Goal: Transaction & Acquisition: Purchase product/service

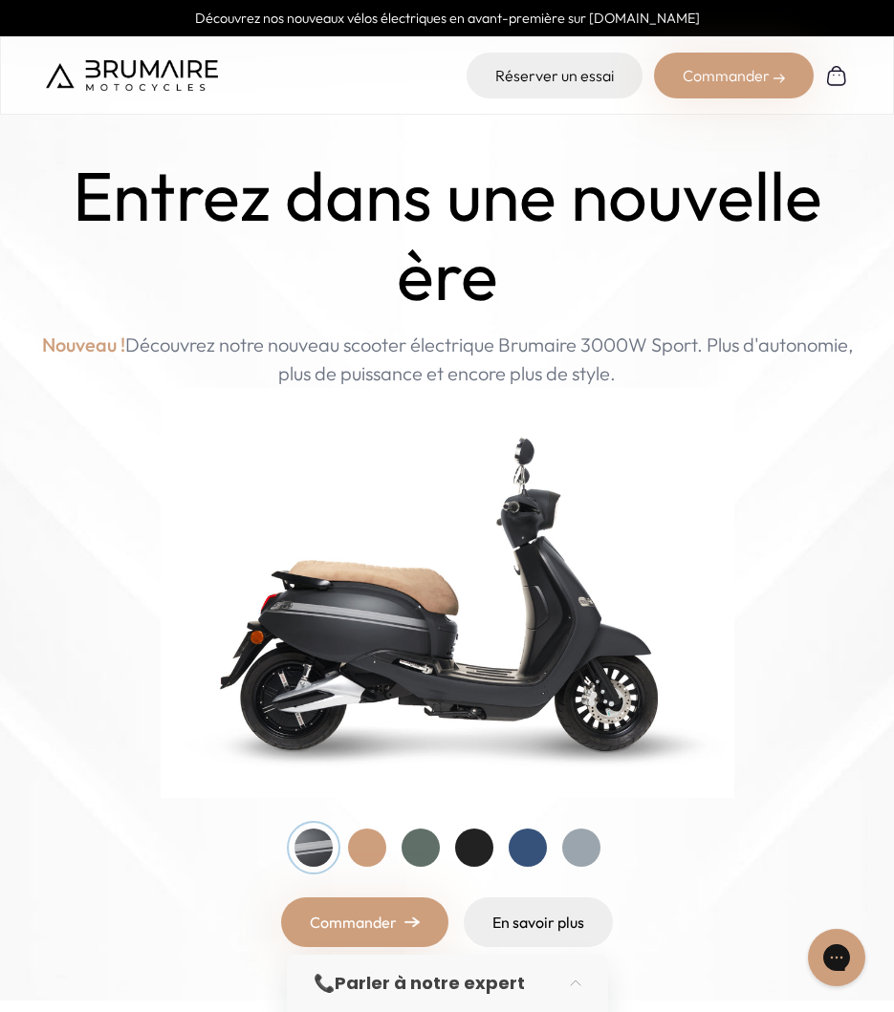
click at [731, 71] on div "Commander" at bounding box center [734, 76] width 160 height 46
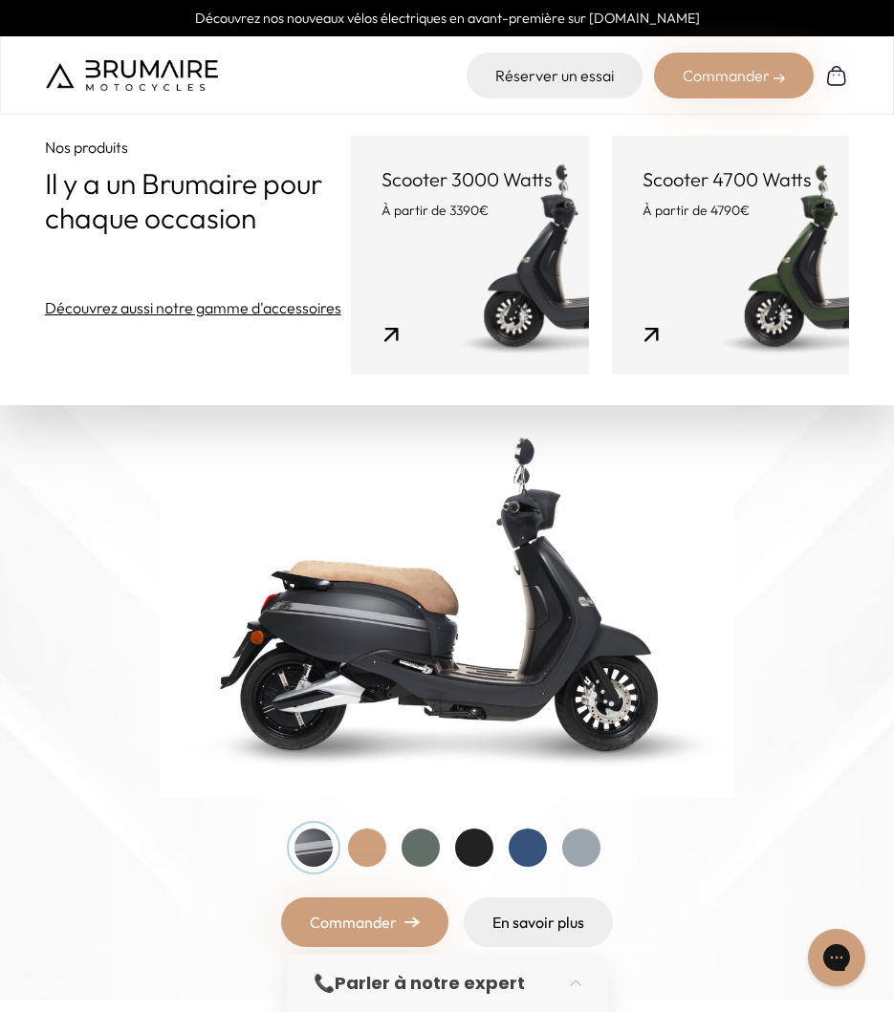
click at [401, 234] on link "Scooter 3000 Watts À partir de 3390€" at bounding box center [470, 255] width 238 height 239
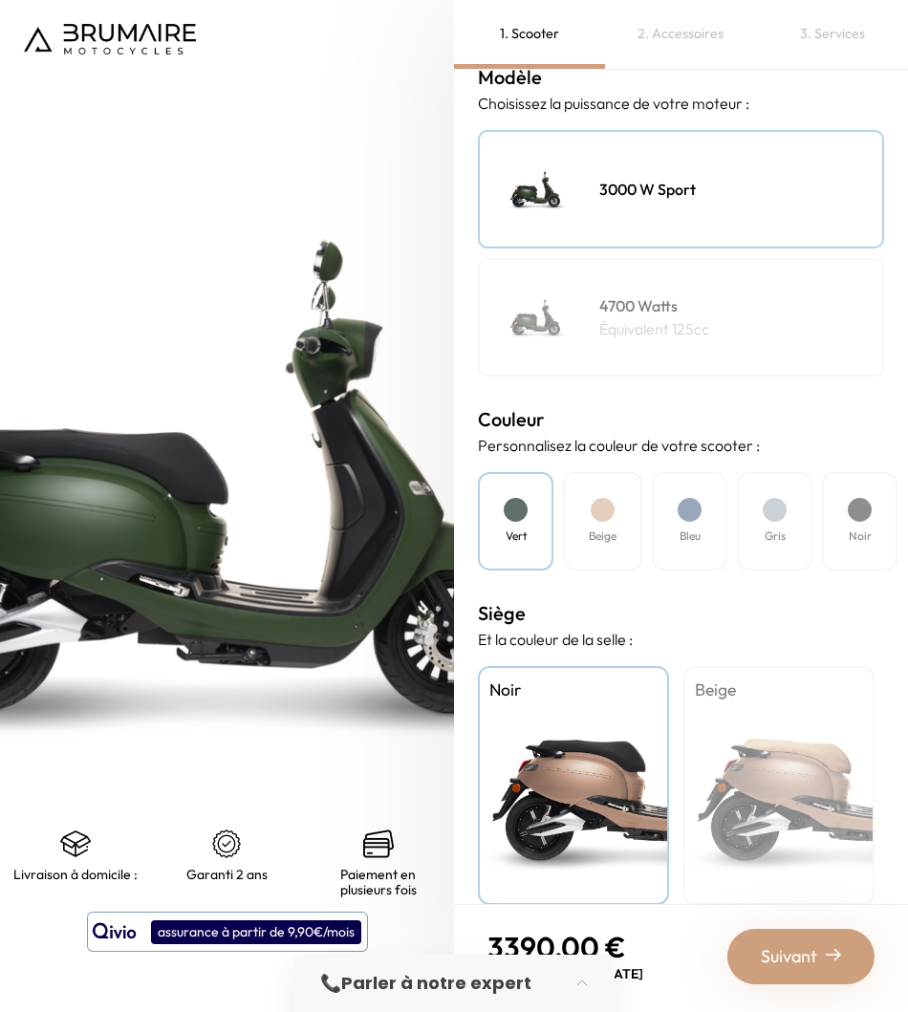
scroll to position [284, 0]
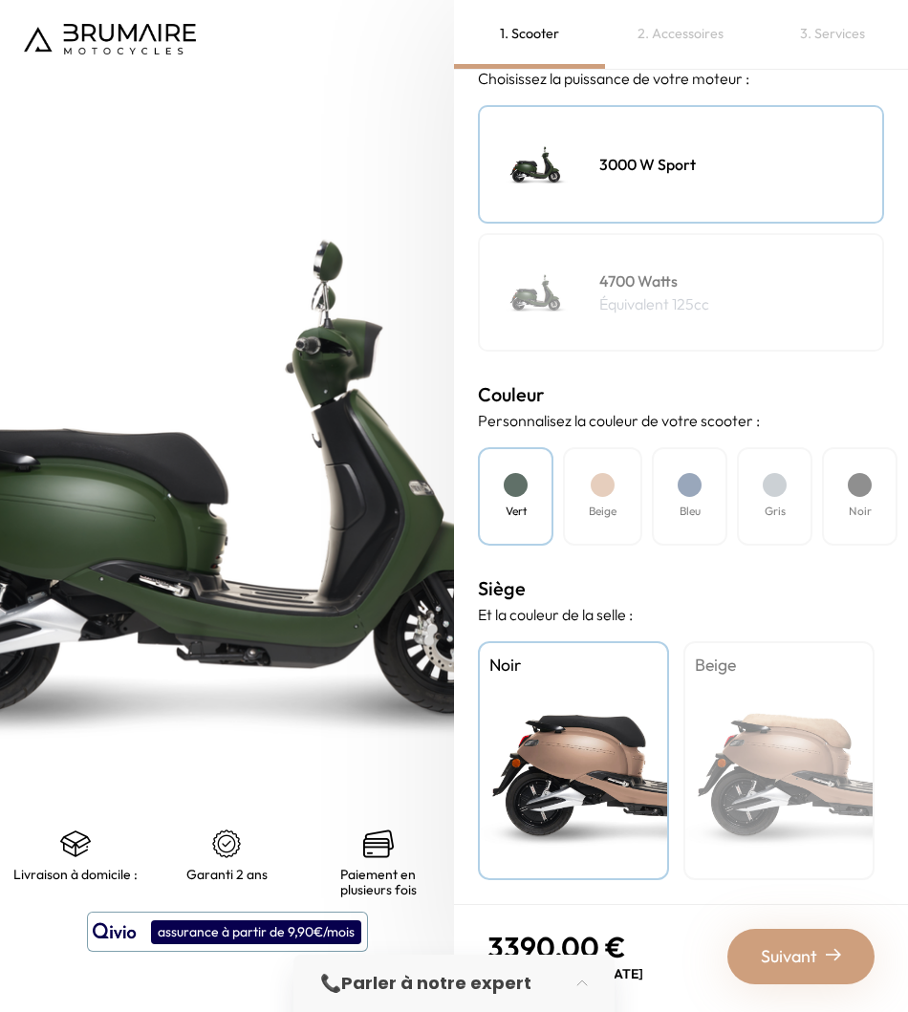
click at [764, 718] on div "Beige" at bounding box center [778, 760] width 191 height 239
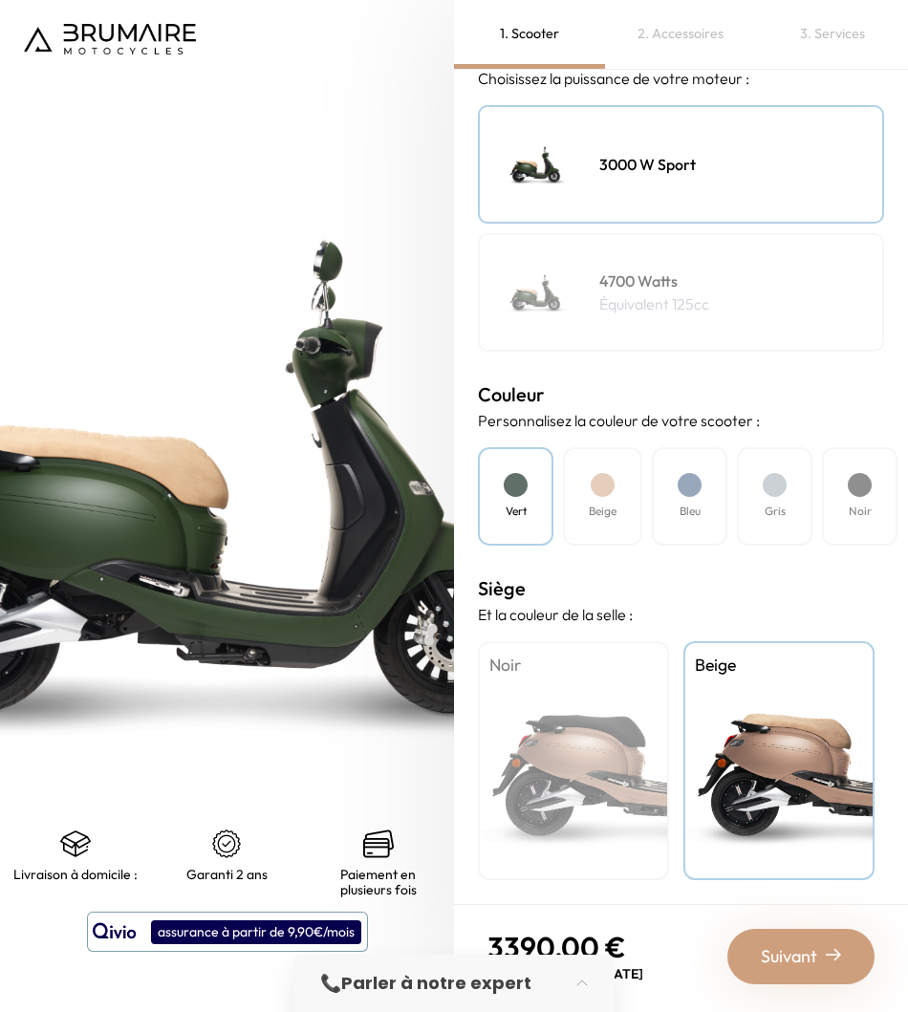
click at [629, 744] on div "Noir" at bounding box center [573, 760] width 191 height 239
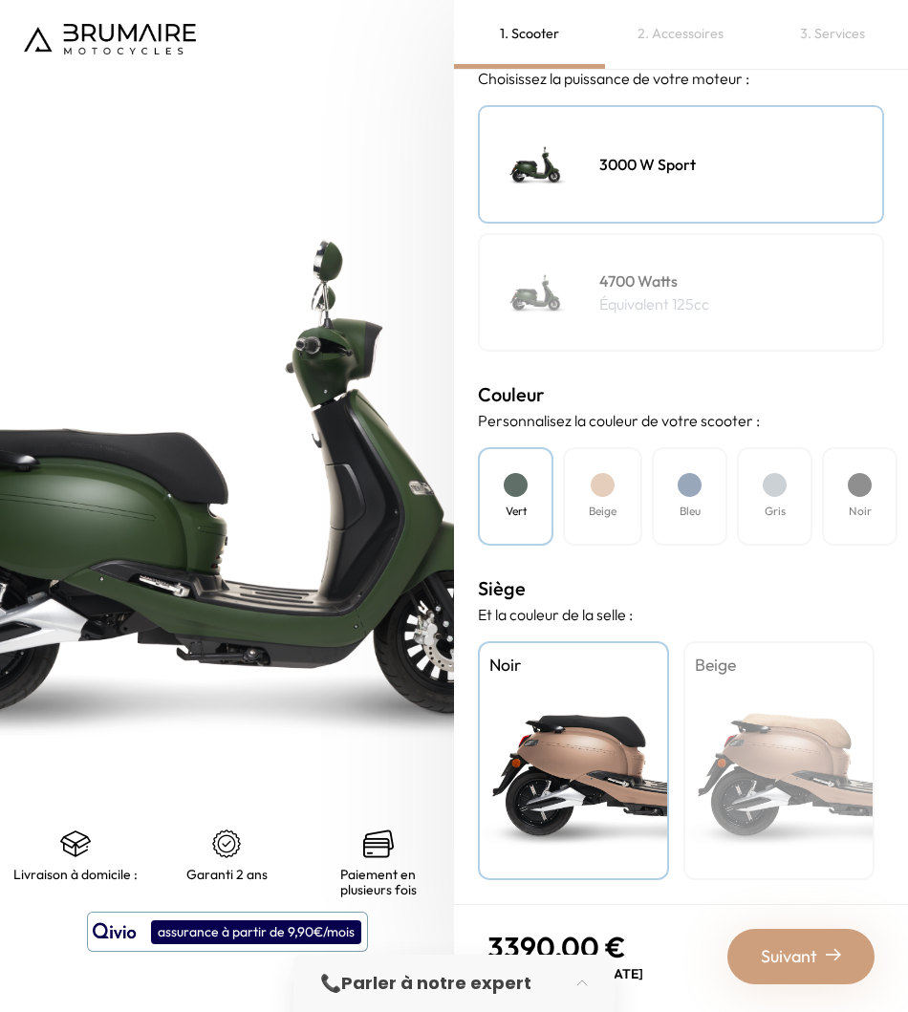
click at [801, 734] on div "Beige" at bounding box center [778, 760] width 191 height 239
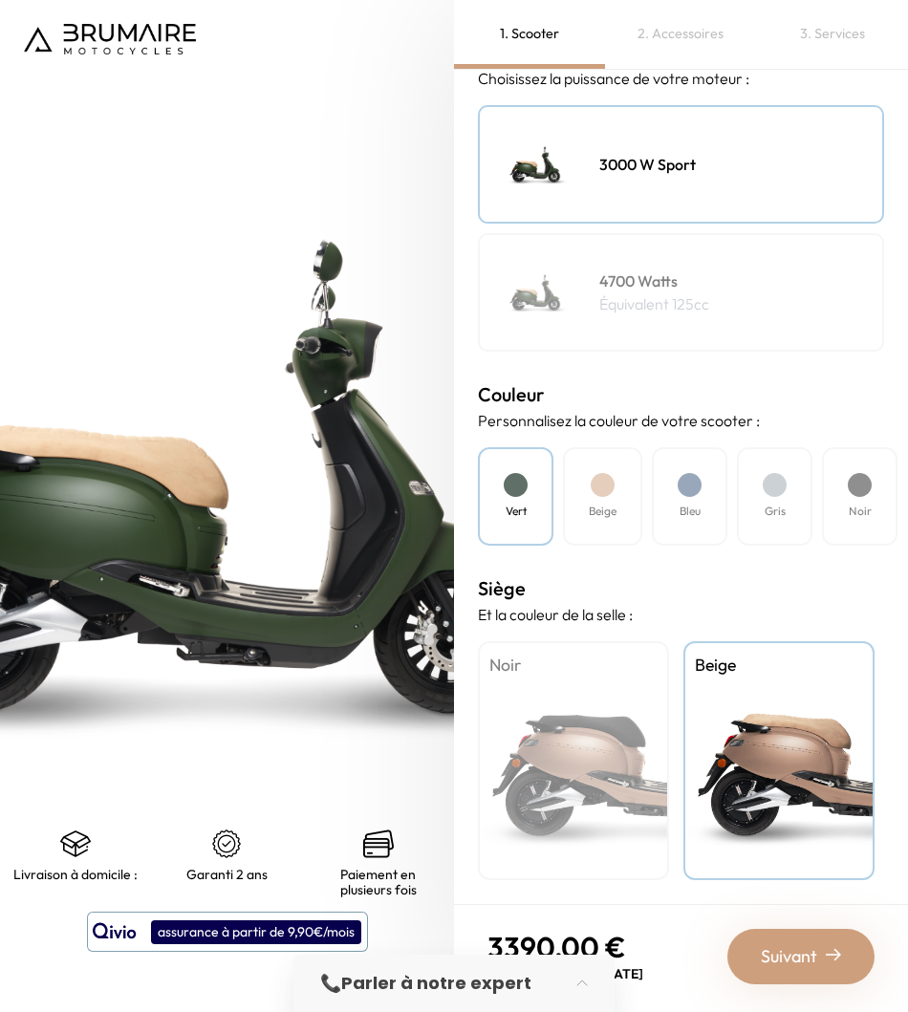
click at [610, 742] on div "Noir" at bounding box center [573, 760] width 191 height 239
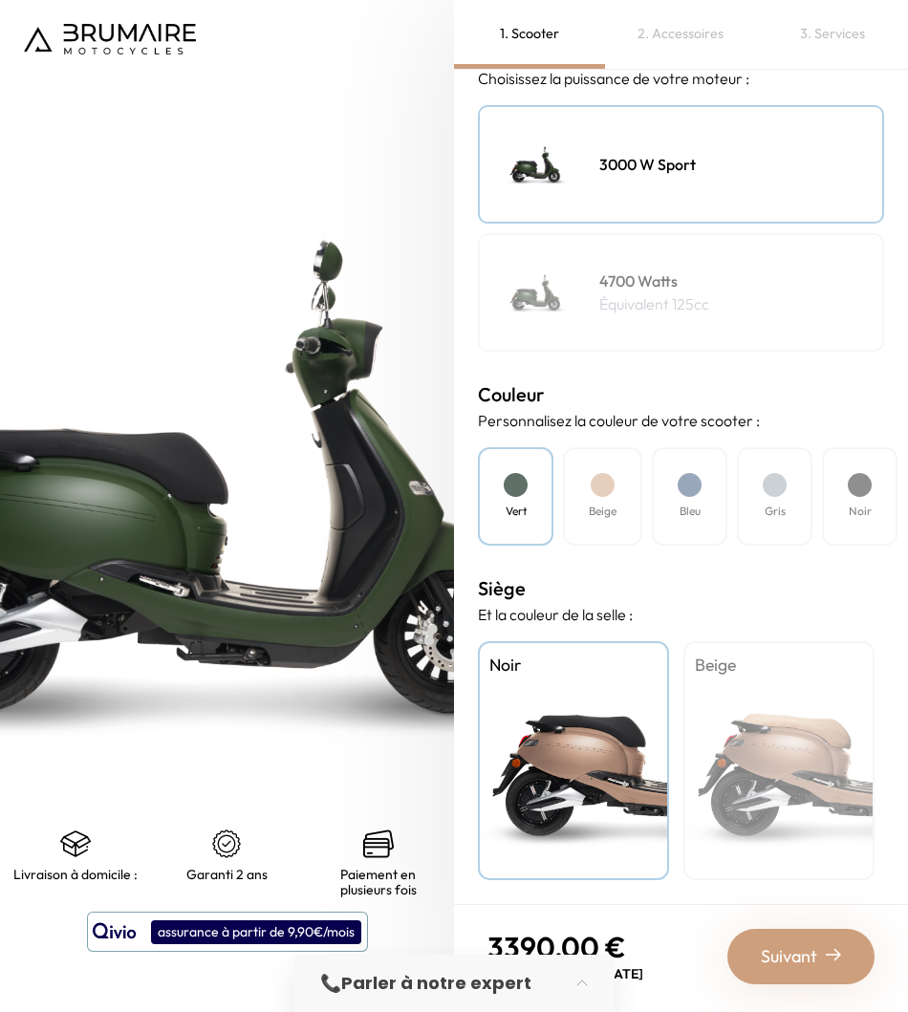
click at [766, 755] on div "Beige" at bounding box center [778, 760] width 191 height 239
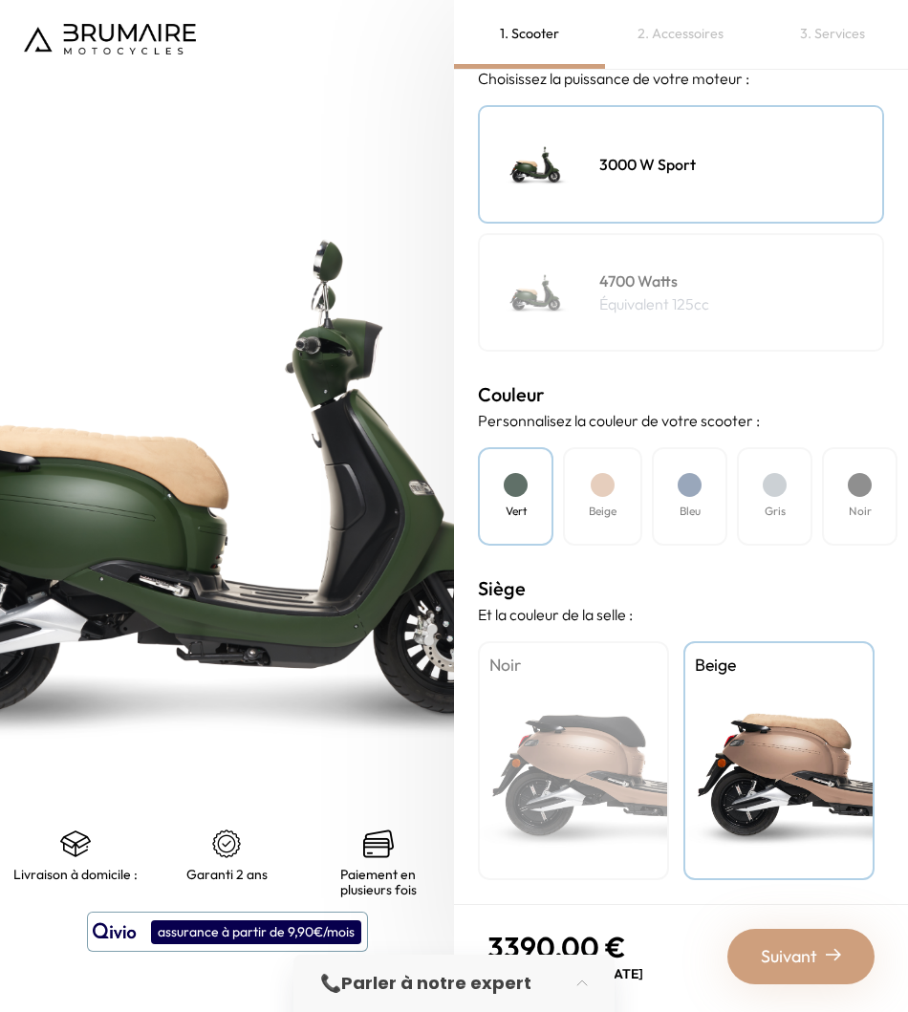
scroll to position [177, 0]
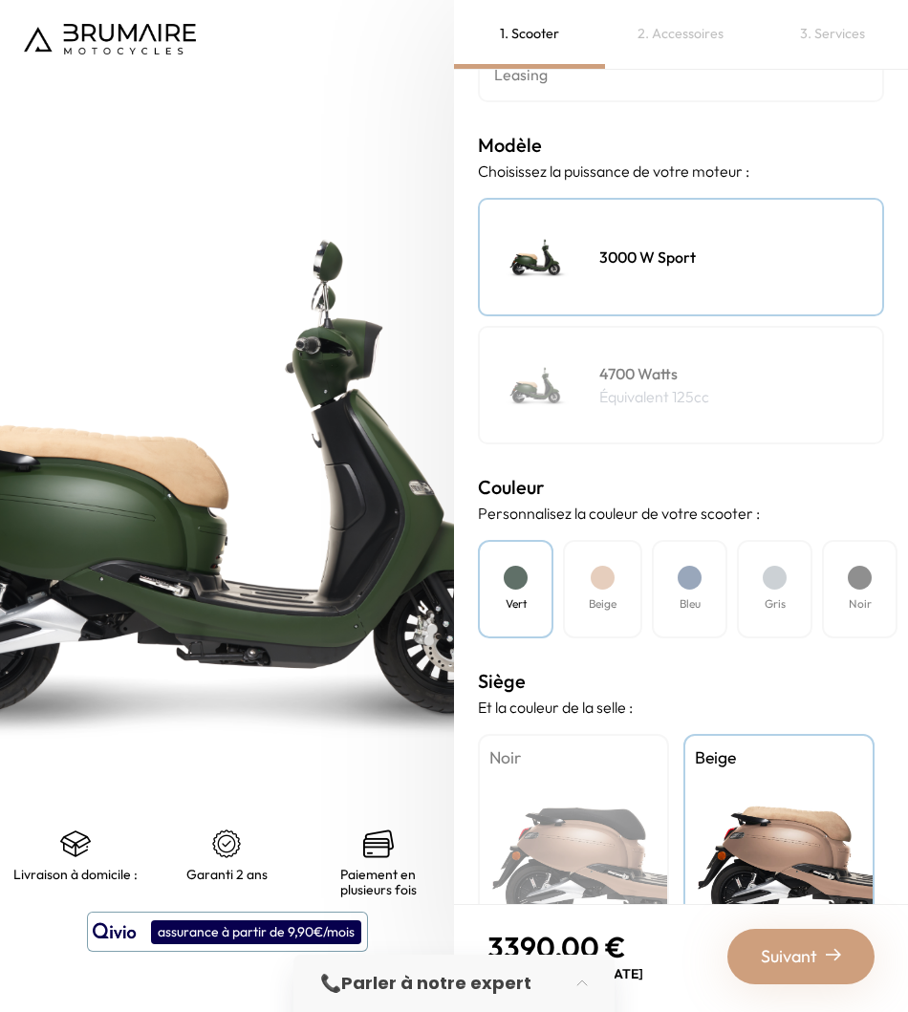
click at [602, 596] on h4 "Beige" at bounding box center [603, 603] width 28 height 17
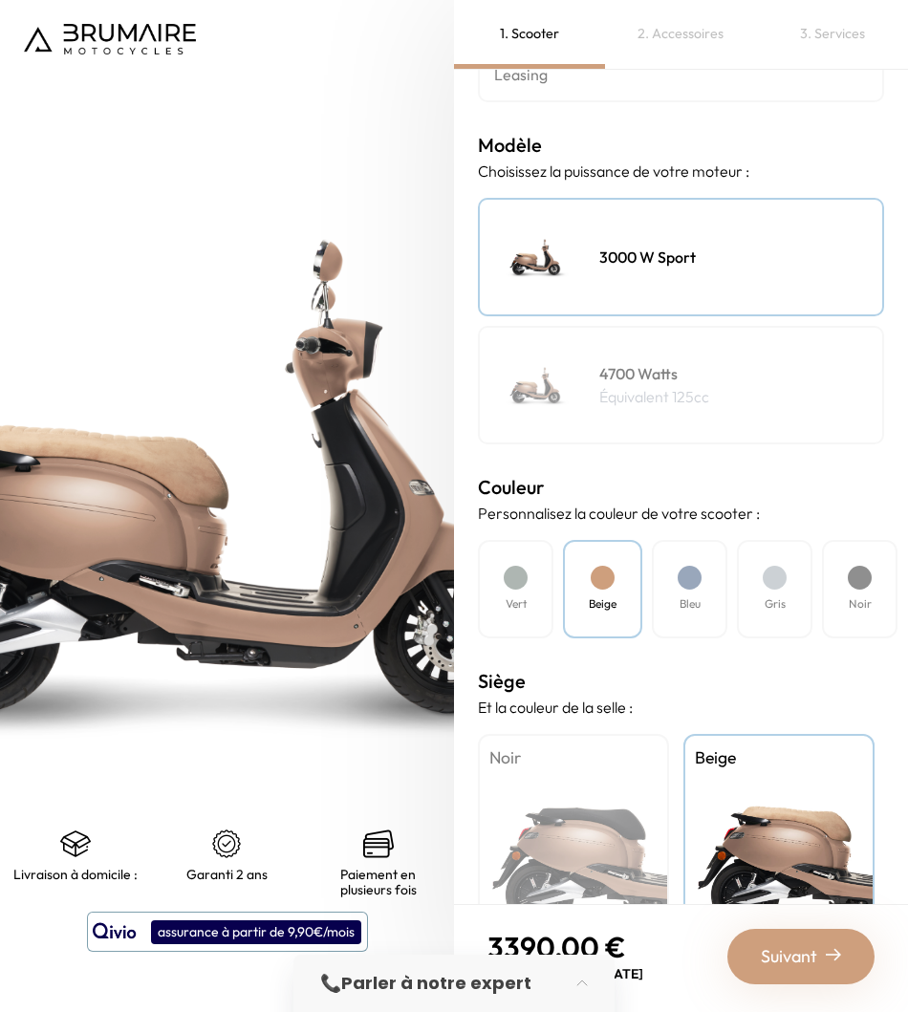
click at [673, 598] on div "Bleu" at bounding box center [690, 589] width 76 height 98
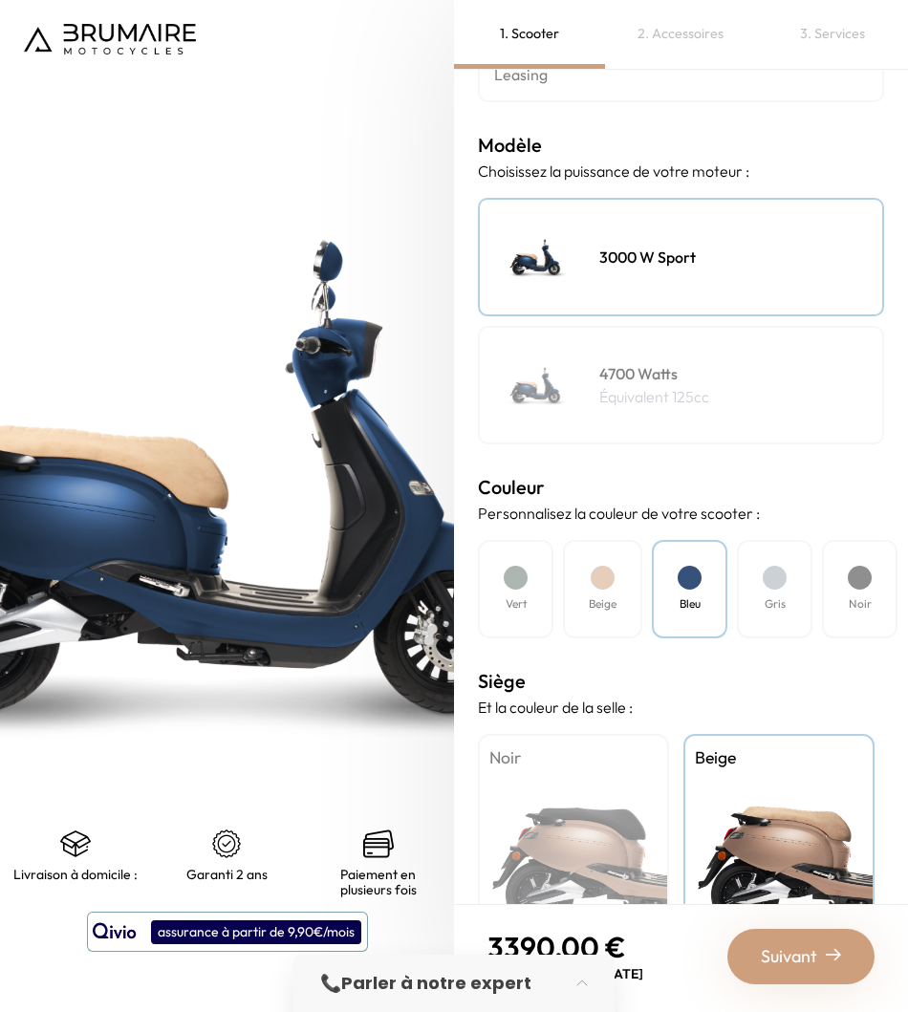
click at [741, 592] on div "Gris" at bounding box center [775, 589] width 76 height 98
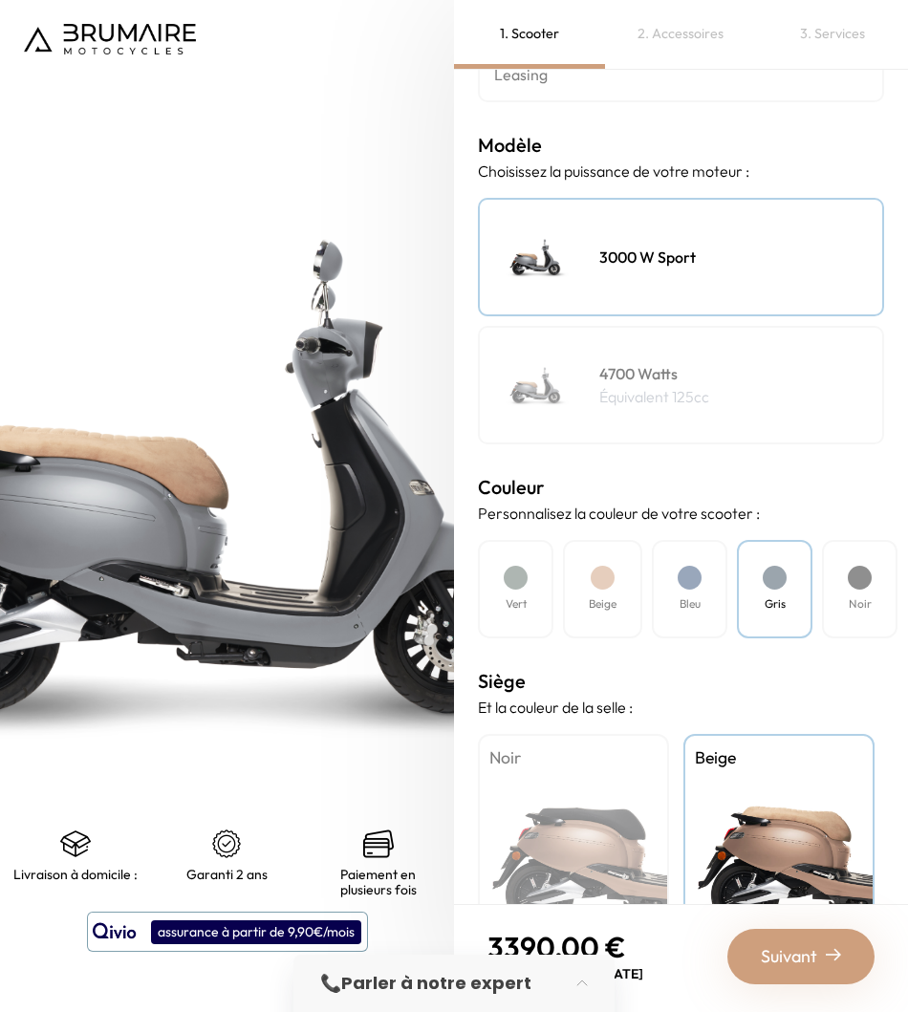
click at [845, 596] on div "Noir" at bounding box center [860, 589] width 76 height 98
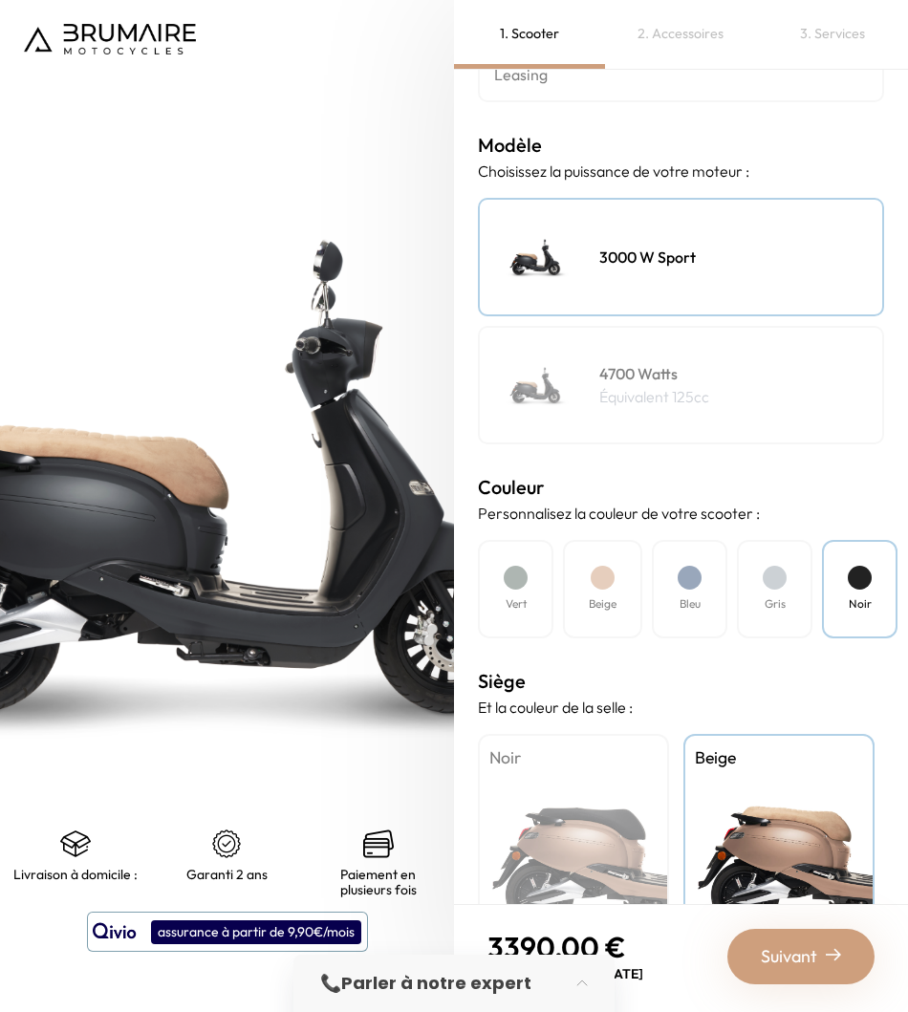
click at [522, 576] on div at bounding box center [516, 578] width 24 height 24
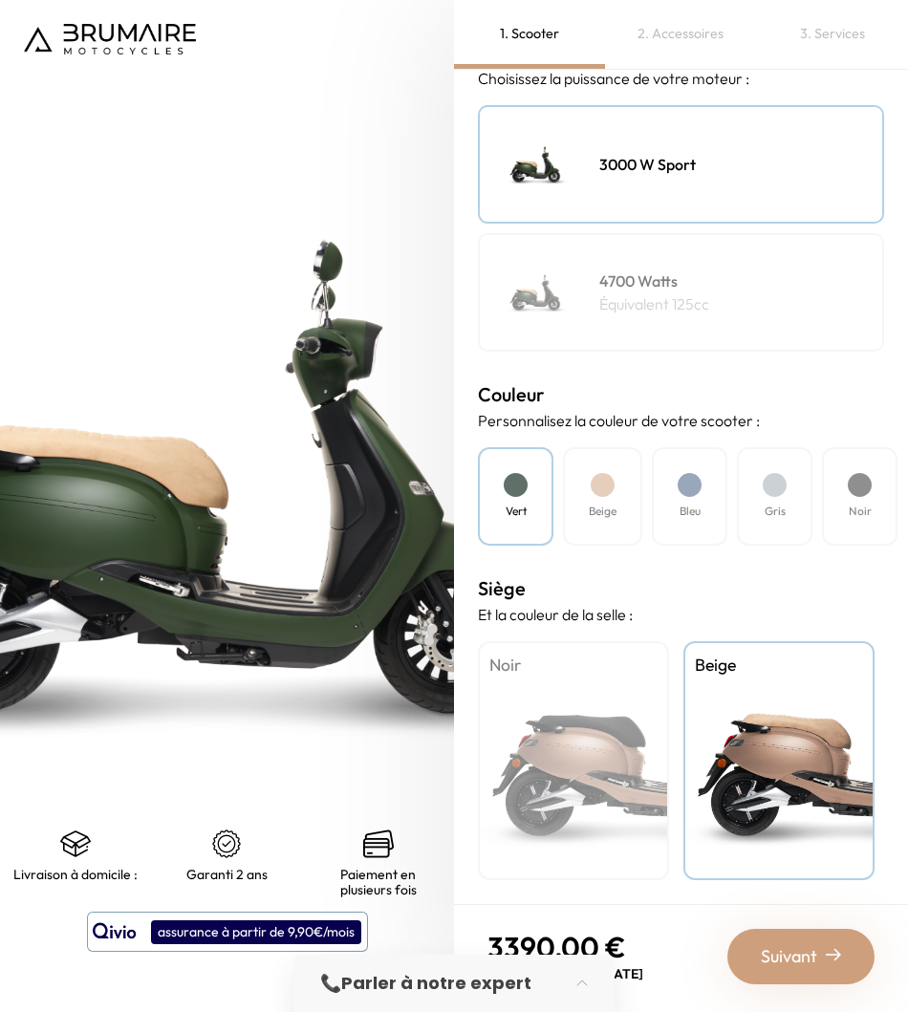
scroll to position [0, 0]
